Goal: Navigation & Orientation: Find specific page/section

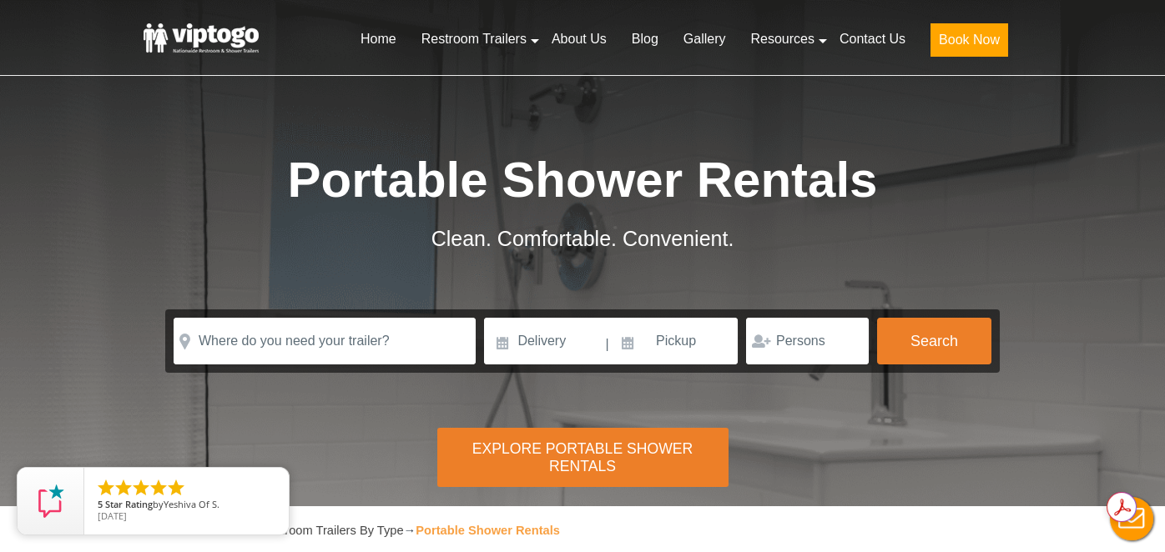
click at [592, 455] on div "Explore Portable Shower Rentals" at bounding box center [582, 457] width 291 height 59
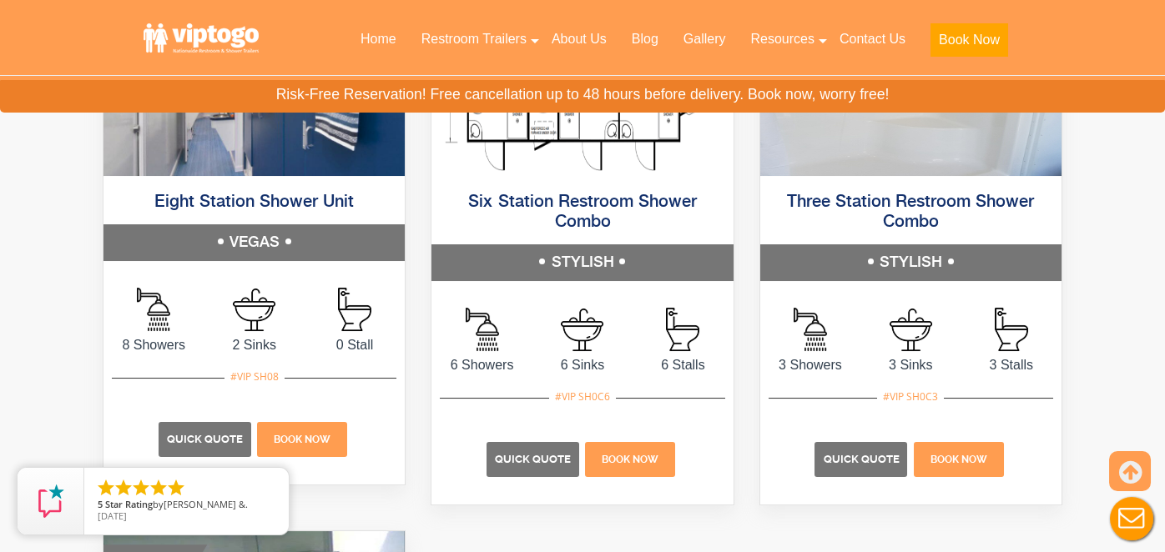
scroll to position [1000, 0]
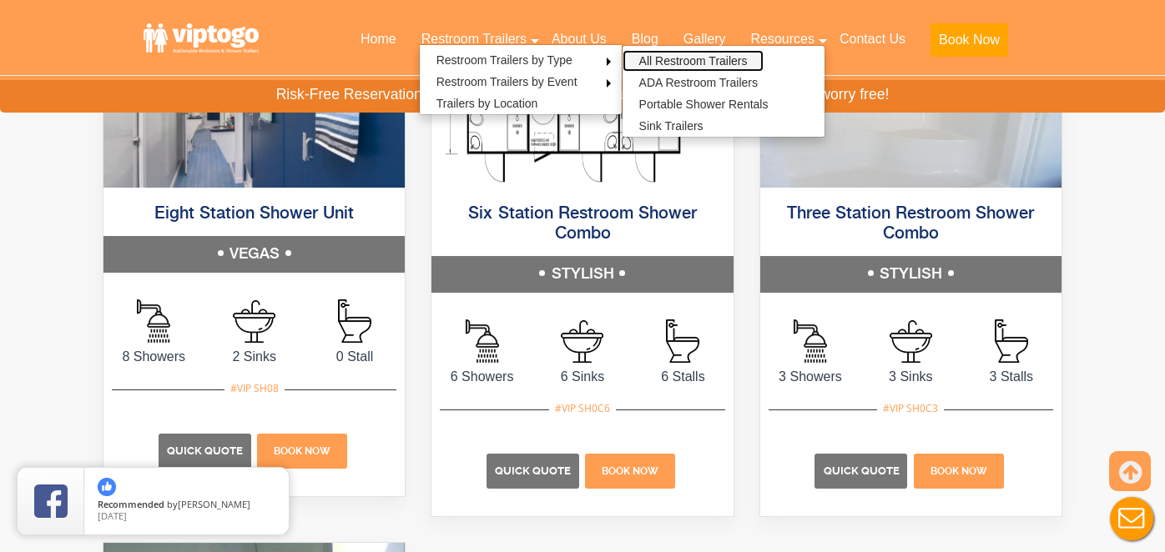
click at [656, 55] on link "All Restroom Trailers" at bounding box center [693, 61] width 142 height 22
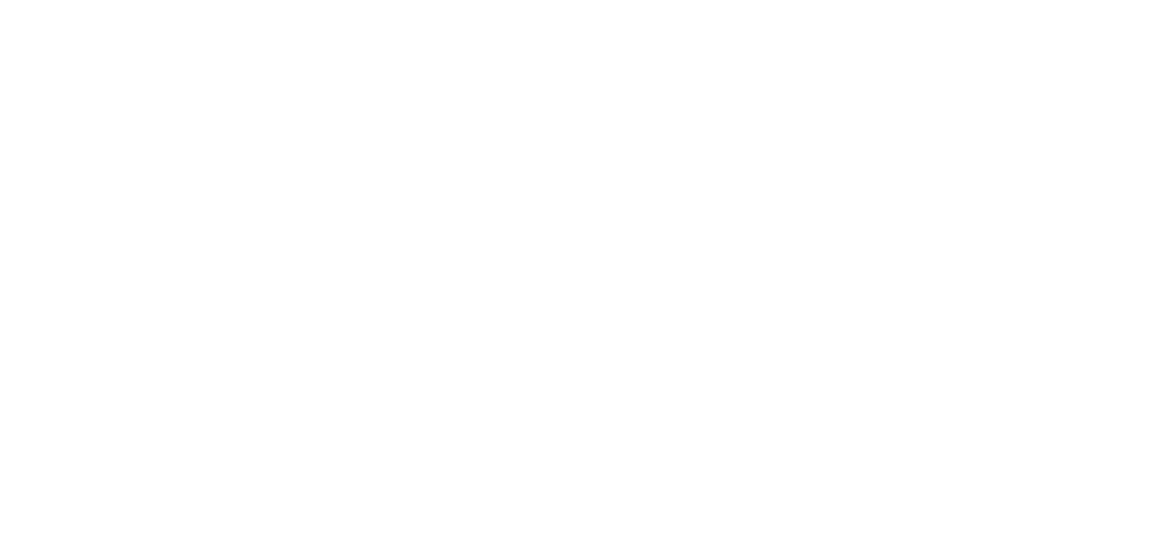
scroll to position [635, 0]
